Goal: Task Accomplishment & Management: Complete application form

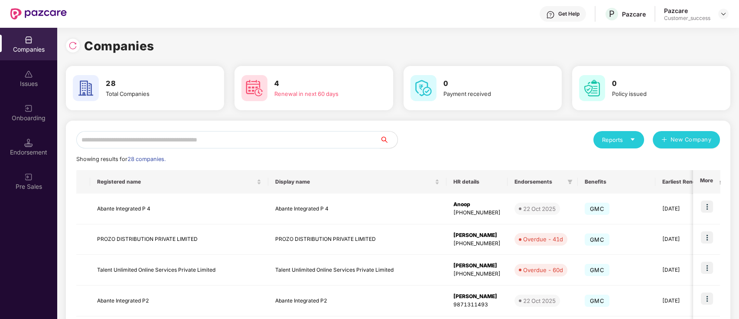
click at [133, 138] on input "text" at bounding box center [228, 139] width 304 height 17
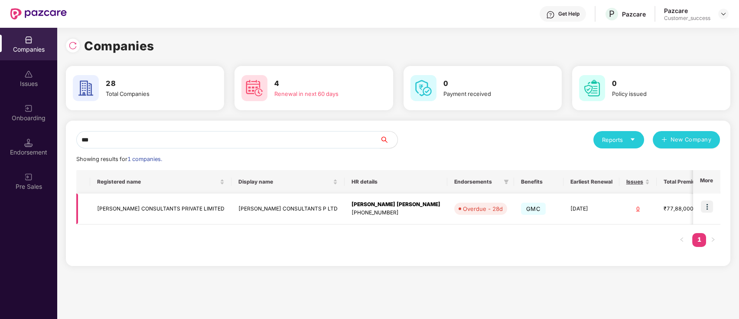
type input "***"
click at [706, 209] on img at bounding box center [707, 206] width 12 height 12
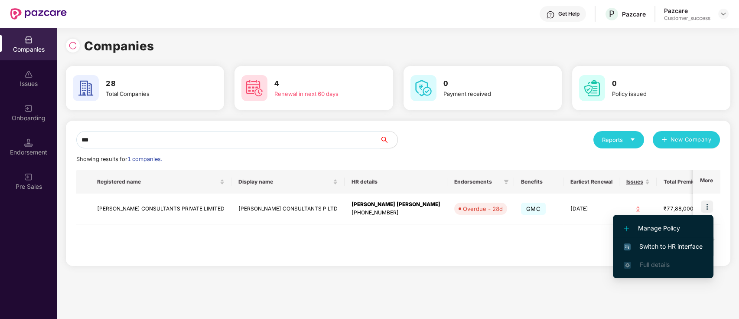
click at [652, 244] on span "Switch to HR interface" at bounding box center [663, 246] width 79 height 10
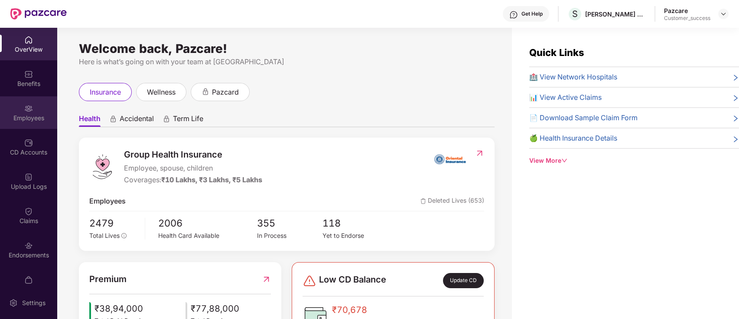
click at [21, 117] on div "Employees" at bounding box center [28, 118] width 57 height 9
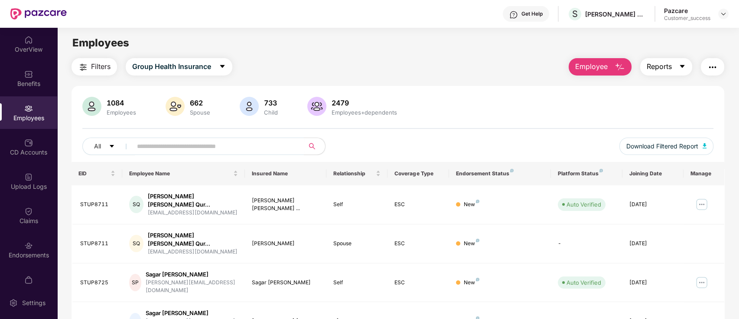
click at [672, 69] on button "Reports" at bounding box center [666, 66] width 52 height 17
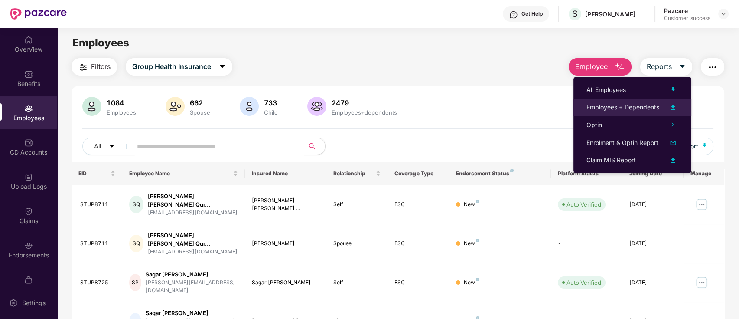
click at [635, 104] on div "Employees + Dependents" at bounding box center [622, 107] width 73 height 10
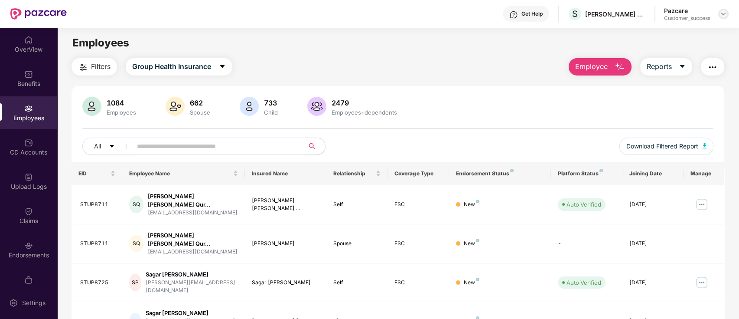
click at [727, 14] on div at bounding box center [723, 14] width 10 height 10
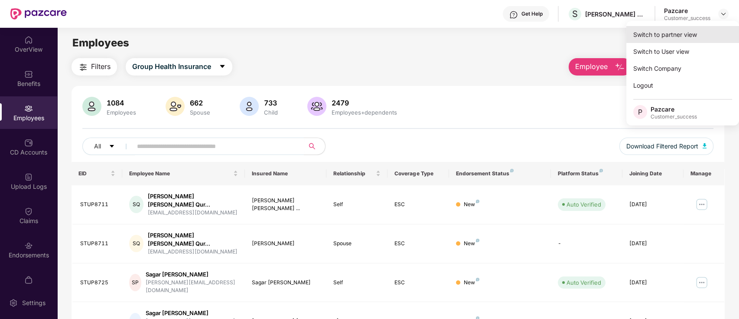
click at [669, 33] on div "Switch to partner view" at bounding box center [682, 34] width 113 height 17
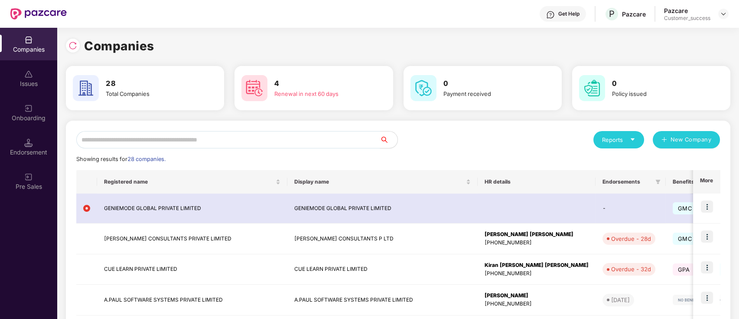
click at [190, 135] on input "text" at bounding box center [228, 139] width 304 height 17
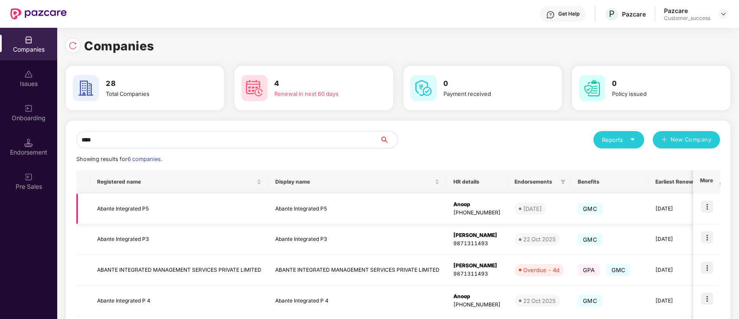
type input "****"
click at [705, 207] on img at bounding box center [707, 206] width 12 height 12
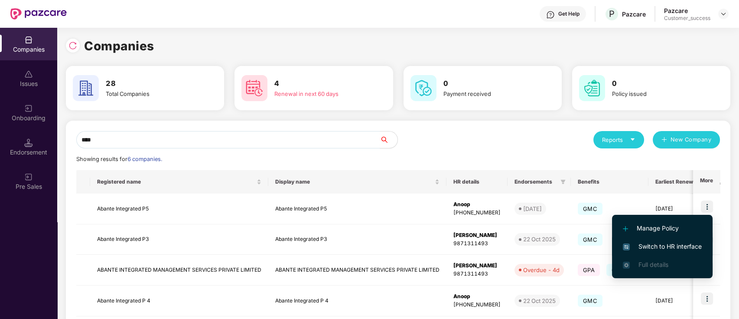
click at [640, 247] on span "Switch to HR interface" at bounding box center [662, 246] width 79 height 10
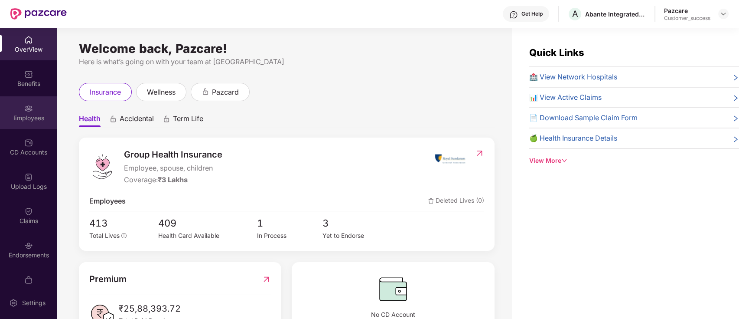
click at [16, 113] on div "Employees" at bounding box center [28, 112] width 57 height 33
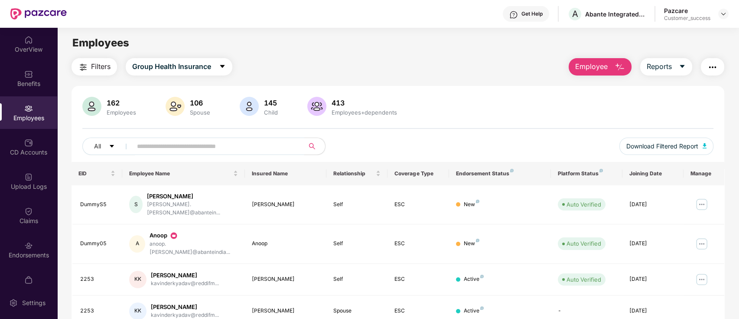
click at [246, 150] on input "text" at bounding box center [215, 146] width 156 height 13
paste input "**********"
type input "**********"
paste input "****"
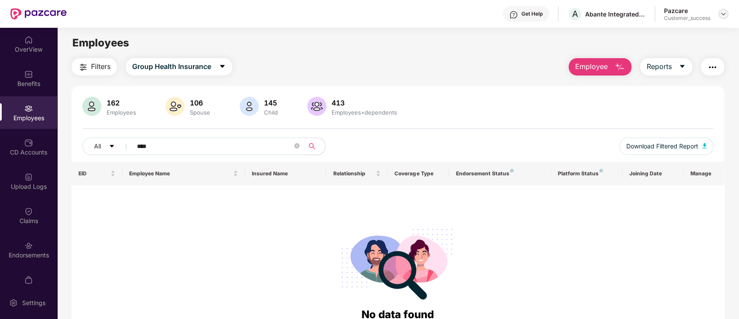
type input "****"
click at [723, 15] on img at bounding box center [723, 13] width 7 height 7
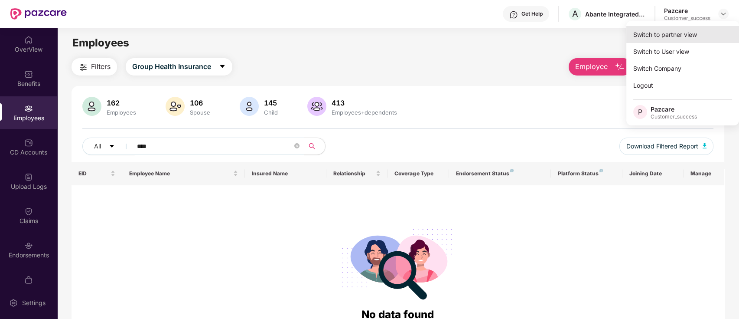
click at [651, 35] on div "Switch to partner view" at bounding box center [682, 34] width 113 height 17
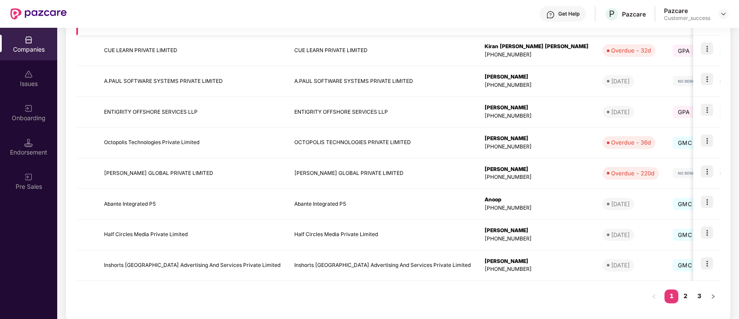
scroll to position [217, 0]
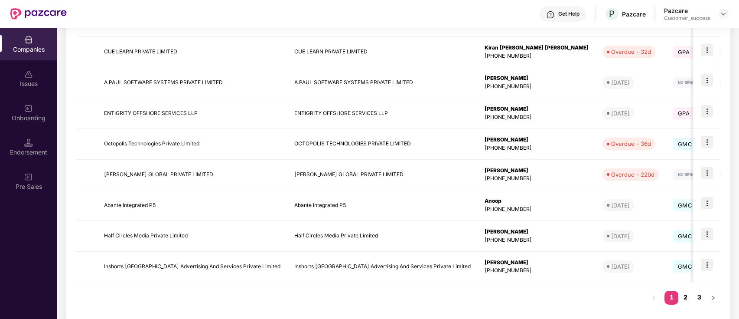
click at [686, 297] on link "2" at bounding box center [685, 296] width 14 height 13
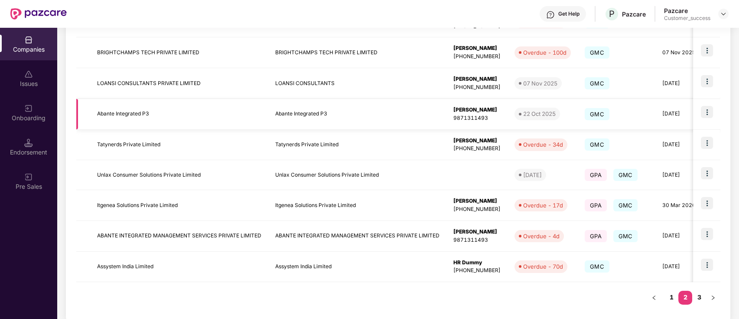
click at [705, 113] on img at bounding box center [707, 112] width 12 height 12
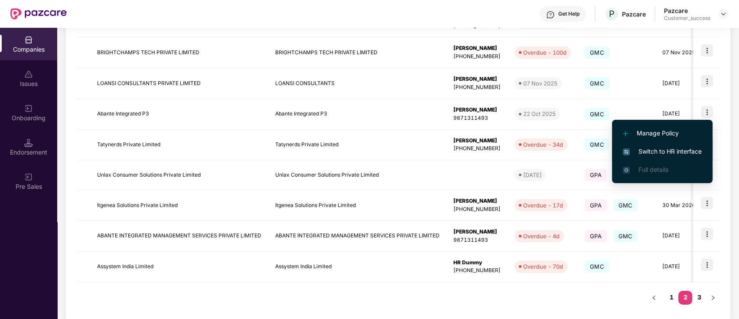
click at [628, 151] on img at bounding box center [626, 151] width 7 height 7
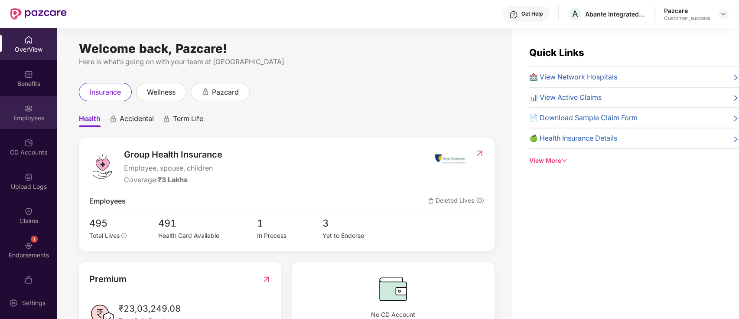
click at [14, 107] on div "Employees" at bounding box center [28, 112] width 57 height 33
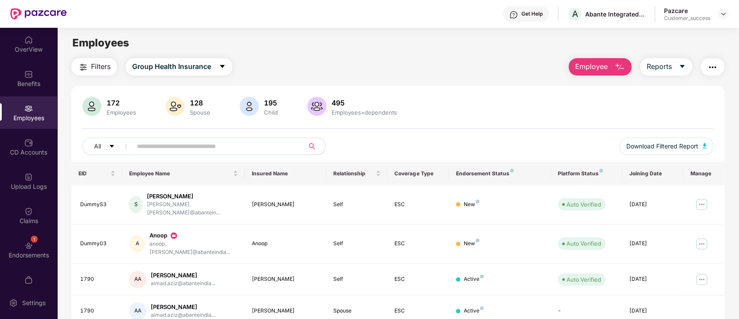
click at [172, 150] on input "text" at bounding box center [215, 146] width 156 height 13
paste input "****"
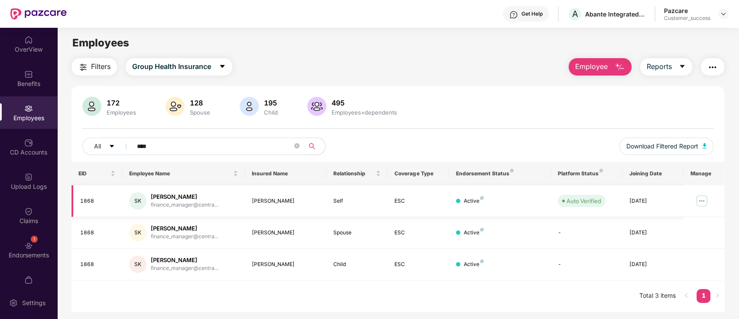
type input "****"
click at [700, 200] on img at bounding box center [702, 201] width 14 height 14
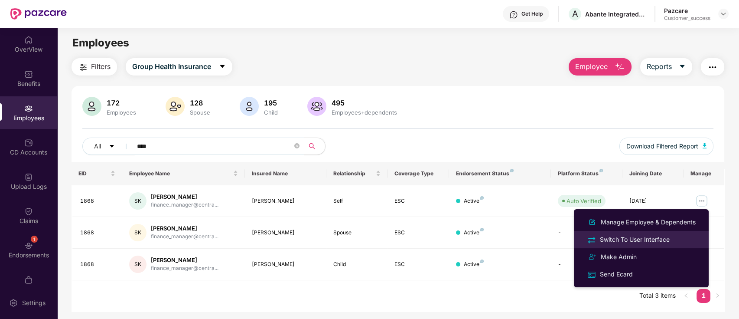
click at [648, 238] on div "Switch To User Interface" at bounding box center [634, 239] width 73 height 10
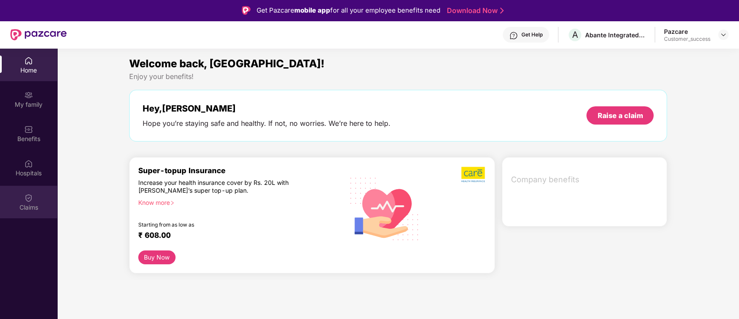
click at [39, 200] on div "Claims" at bounding box center [28, 201] width 57 height 33
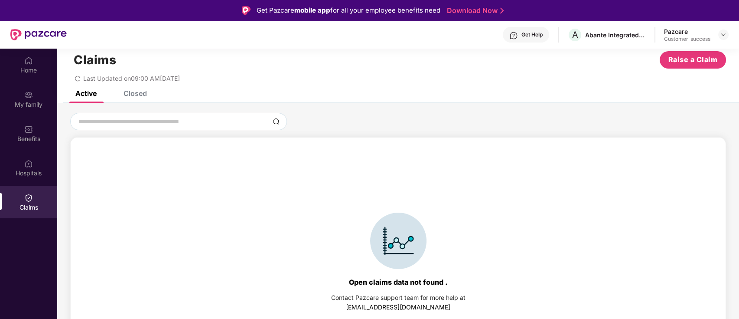
scroll to position [0, 0]
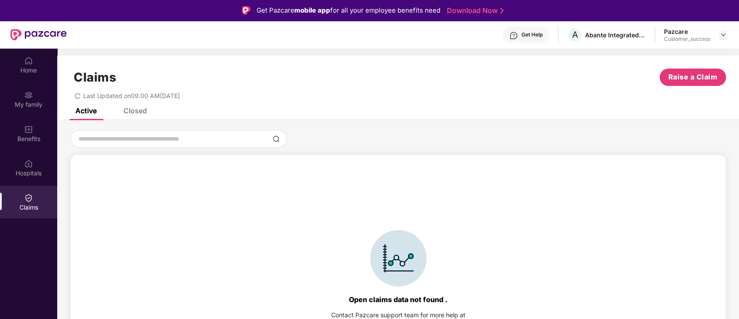
click at [133, 110] on div "Closed" at bounding box center [135, 110] width 23 height 9
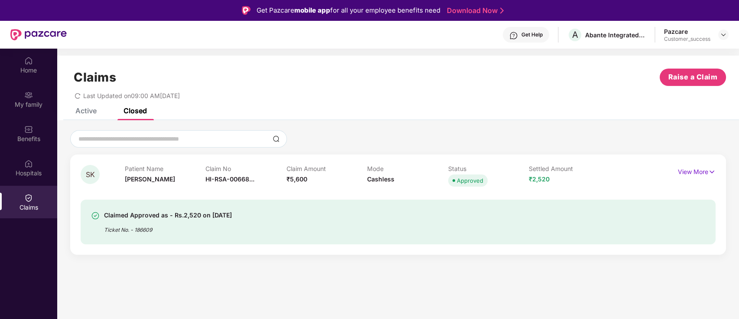
click at [88, 109] on div "Active" at bounding box center [85, 110] width 21 height 9
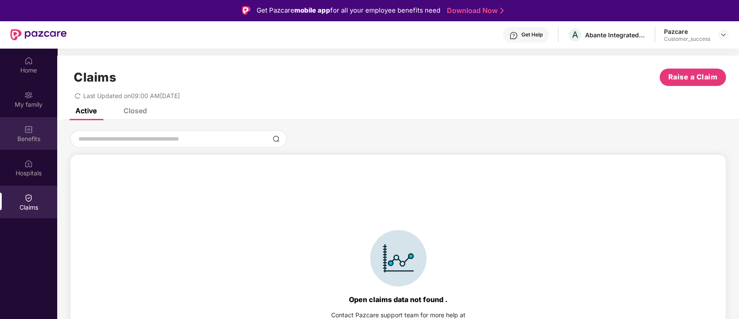
click at [24, 127] on div "Benefits" at bounding box center [28, 133] width 57 height 33
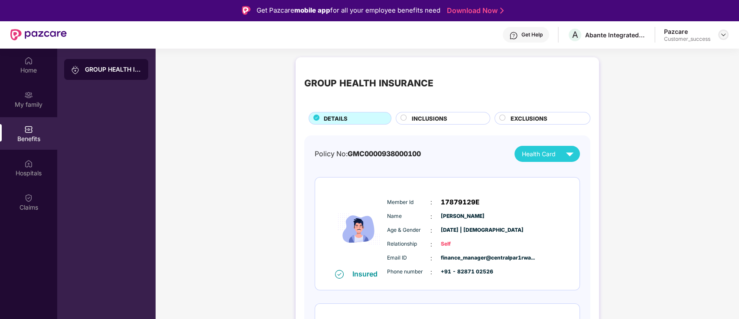
click at [724, 33] on img at bounding box center [723, 34] width 7 height 7
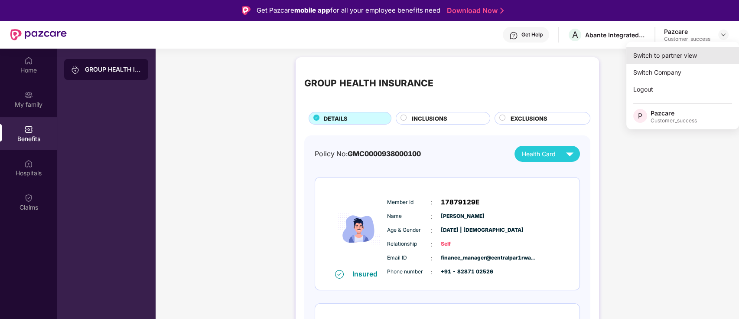
click at [657, 59] on div "Switch to partner view" at bounding box center [682, 55] width 113 height 17
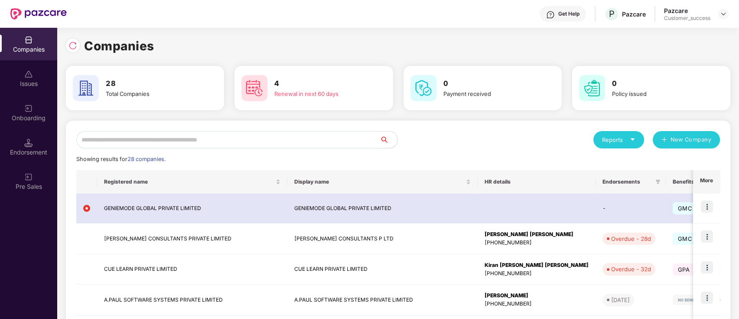
click at [276, 143] on input "text" at bounding box center [228, 139] width 304 height 17
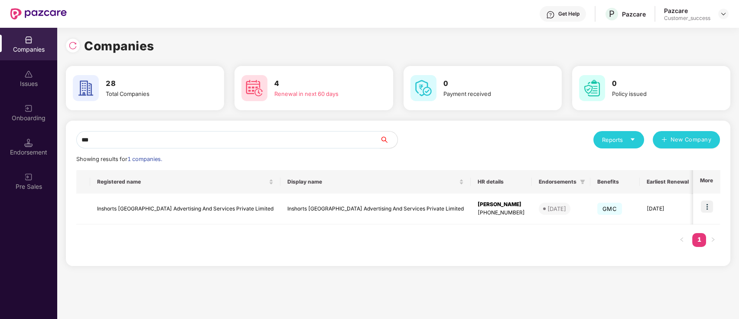
type input "***"
click at [727, 11] on div at bounding box center [723, 14] width 10 height 10
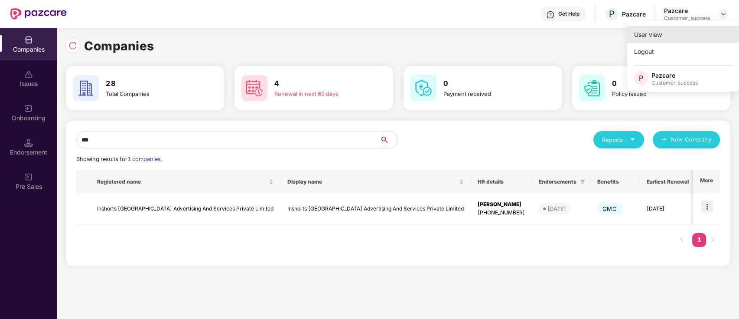
click at [676, 31] on div "User view" at bounding box center [683, 34] width 113 height 17
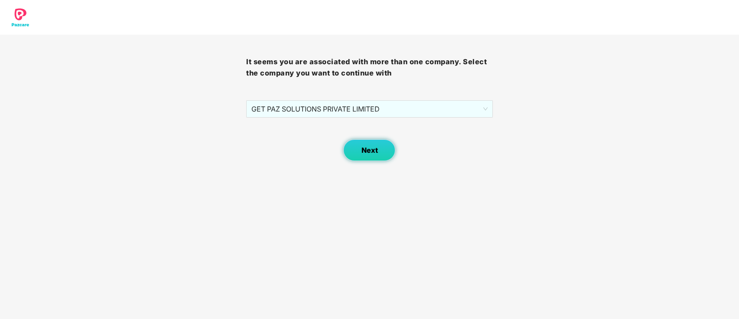
click at [365, 156] on button "Next" at bounding box center [369, 150] width 52 height 22
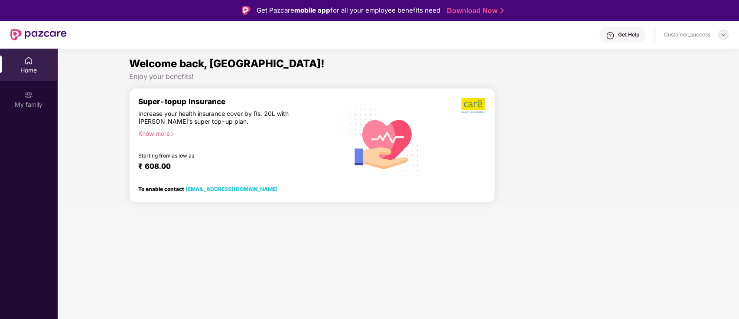
click at [725, 37] on img at bounding box center [723, 34] width 7 height 7
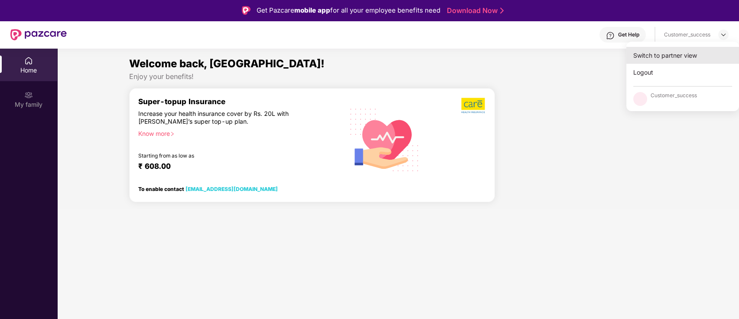
click at [673, 57] on div "Switch to partner view" at bounding box center [682, 55] width 113 height 17
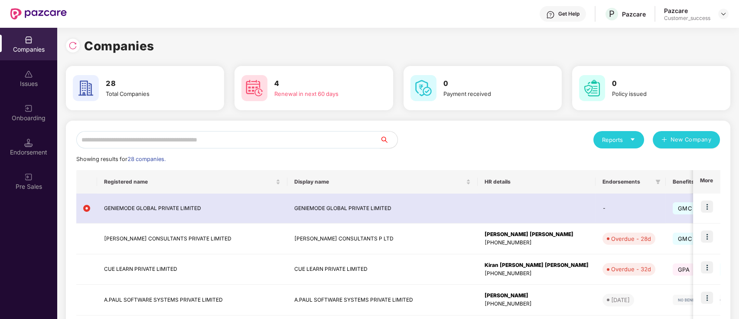
click at [134, 140] on input "text" at bounding box center [228, 139] width 304 height 17
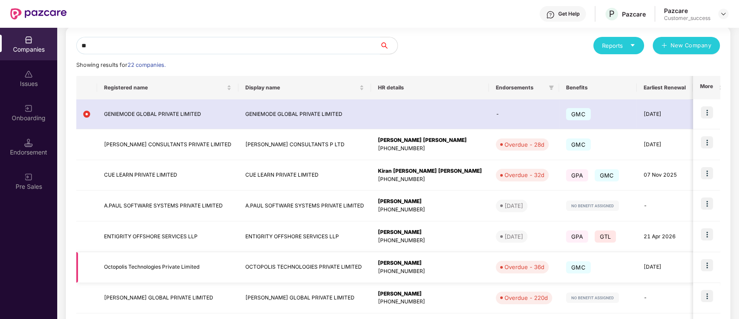
scroll to position [228, 0]
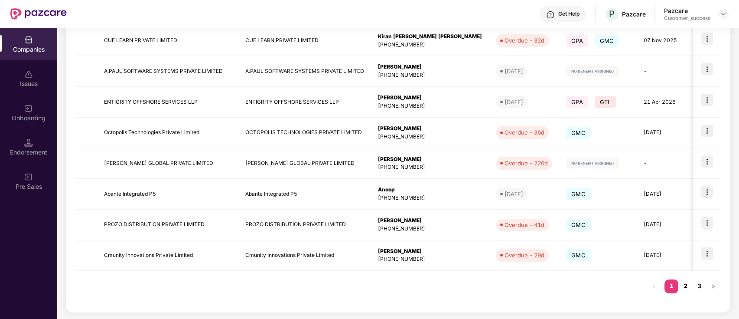
type input "**"
click at [686, 281] on link "2" at bounding box center [685, 285] width 14 height 13
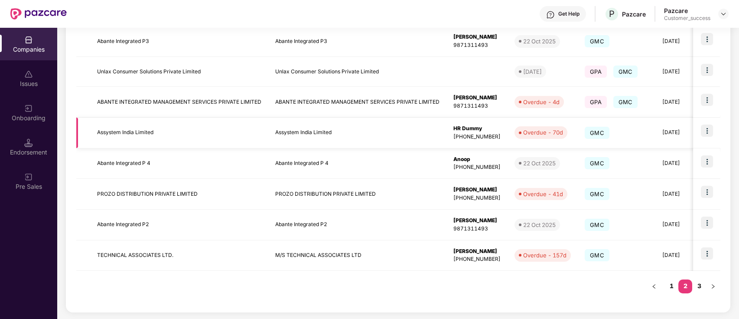
click at [704, 130] on img at bounding box center [707, 130] width 12 height 12
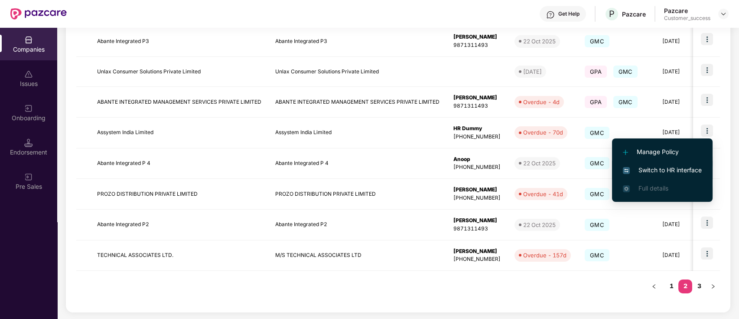
click at [666, 169] on span "Switch to HR interface" at bounding box center [662, 170] width 79 height 10
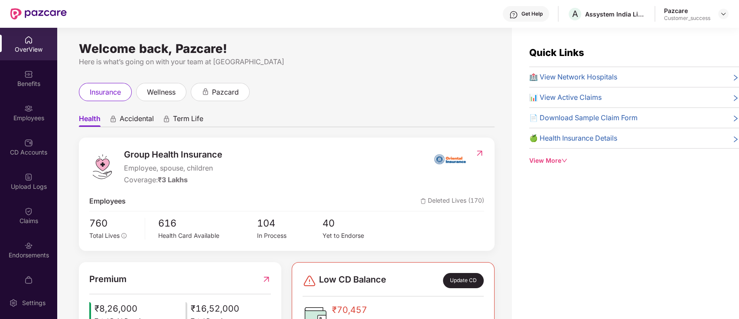
click at [28, 247] on img at bounding box center [28, 245] width 9 height 9
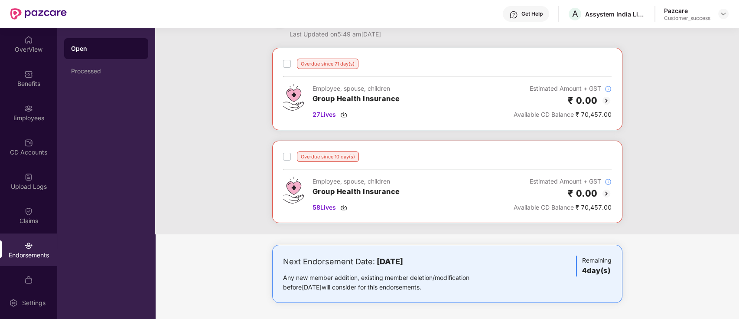
scroll to position [27, 0]
click at [343, 113] on img at bounding box center [343, 115] width 7 height 7
click at [338, 209] on div "58 Lives" at bounding box center [356, 208] width 88 height 10
click at [726, 13] on img at bounding box center [723, 13] width 7 height 7
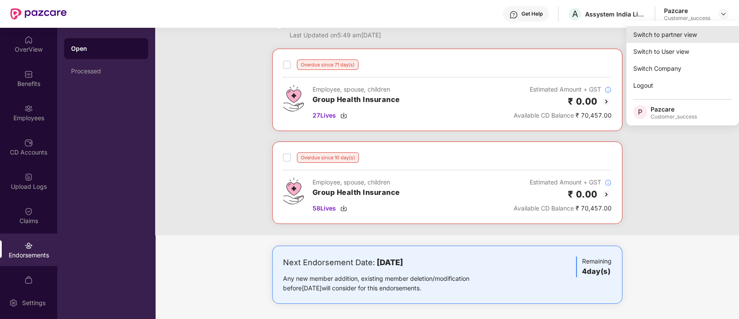
click at [657, 36] on div "Switch to partner view" at bounding box center [682, 34] width 113 height 17
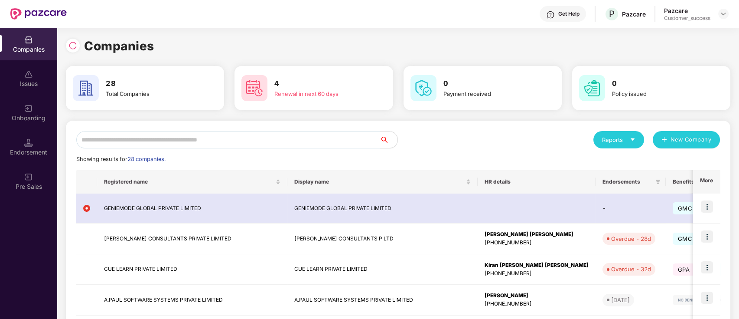
click at [278, 137] on input "text" at bounding box center [228, 139] width 304 height 17
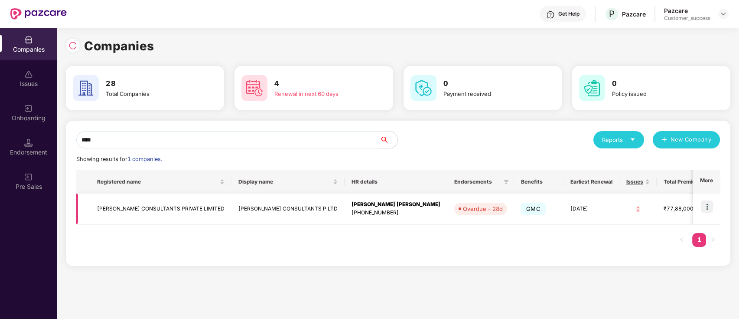
type input "****"
click at [710, 202] on img at bounding box center [707, 206] width 12 height 12
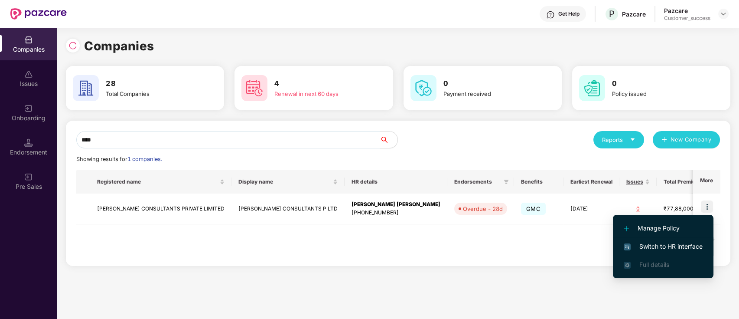
click at [655, 244] on span "Switch to HR interface" at bounding box center [663, 246] width 79 height 10
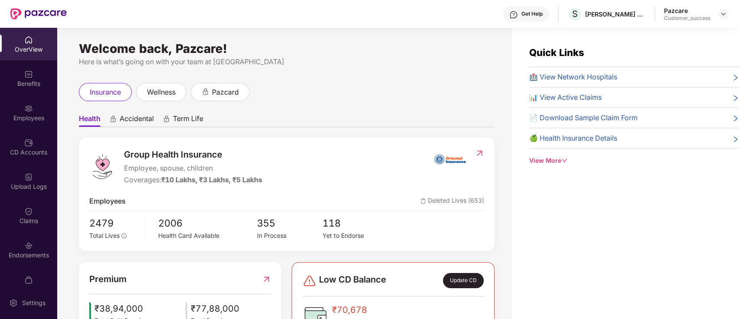
click at [41, 237] on div "Endorsements" at bounding box center [28, 249] width 57 height 33
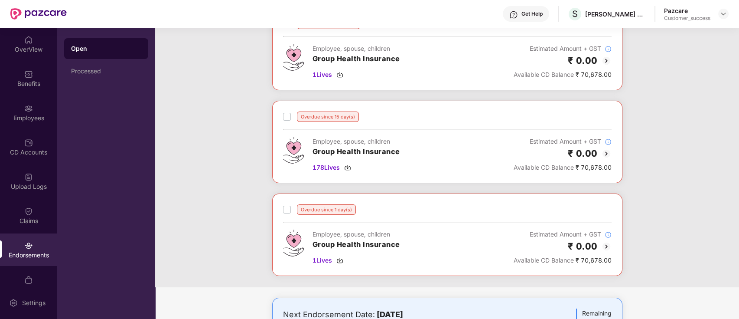
scroll to position [0, 0]
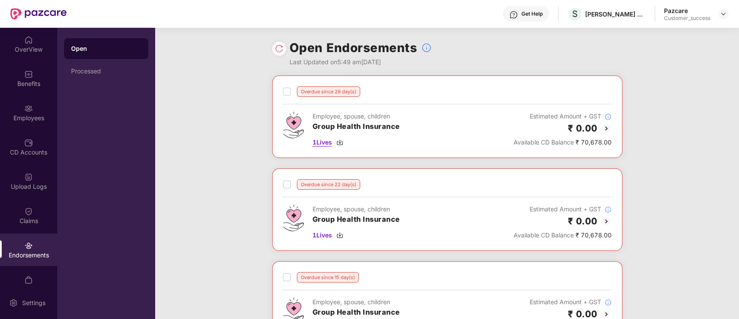
click at [342, 144] on img at bounding box center [339, 142] width 7 height 7
click at [343, 235] on img at bounding box center [339, 234] width 7 height 7
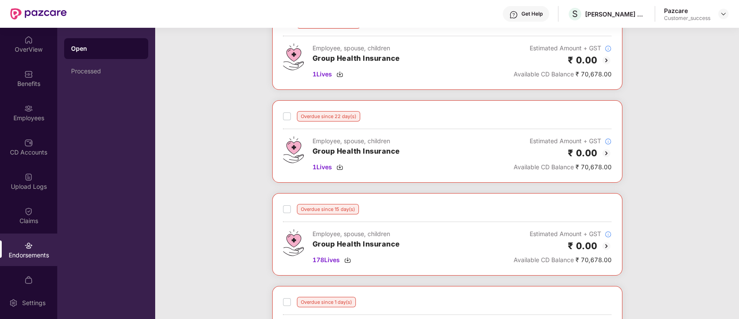
scroll to position [68, 0]
click at [348, 260] on img at bounding box center [347, 260] width 7 height 7
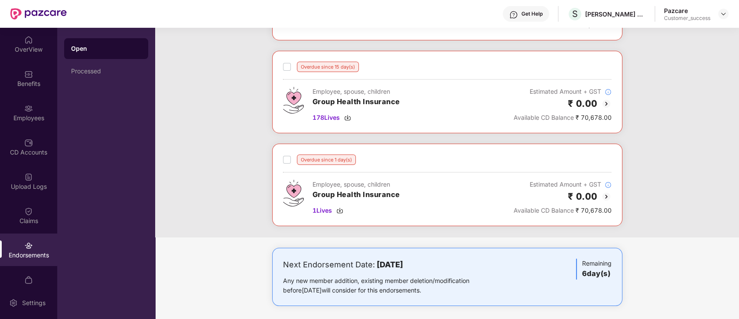
scroll to position [211, 0]
click at [340, 210] on img at bounding box center [339, 209] width 7 height 7
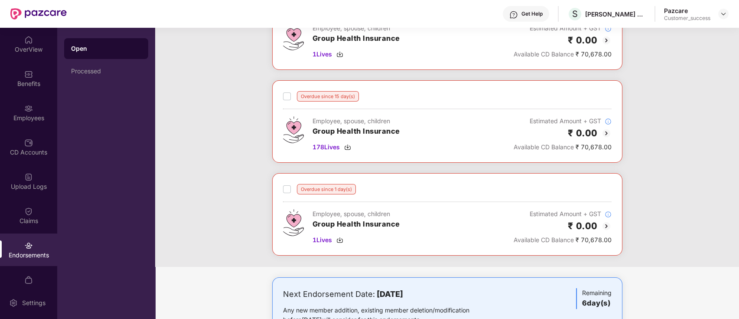
scroll to position [180, 0]
